Goal: Transaction & Acquisition: Subscribe to service/newsletter

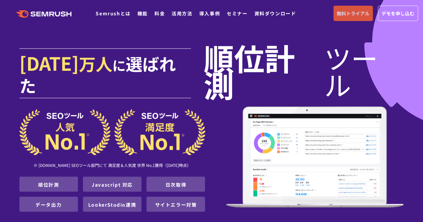
click at [339, 16] on span "無料トライアル" at bounding box center [353, 13] width 33 height 7
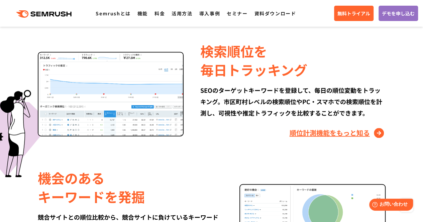
click at [310, 128] on link "順位計測機能をもっと知る" at bounding box center [338, 133] width 96 height 11
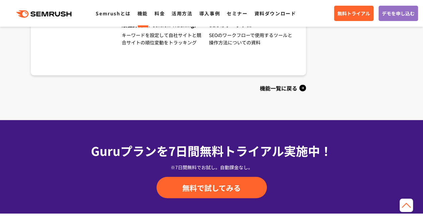
scroll to position [772, 0]
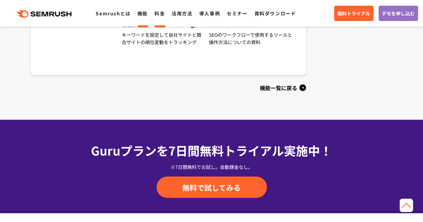
click at [159, 14] on link "料金" at bounding box center [159, 13] width 10 height 7
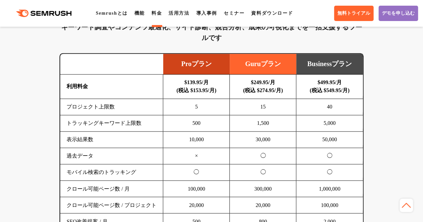
scroll to position [450, 0]
